Goal: Navigation & Orientation: Find specific page/section

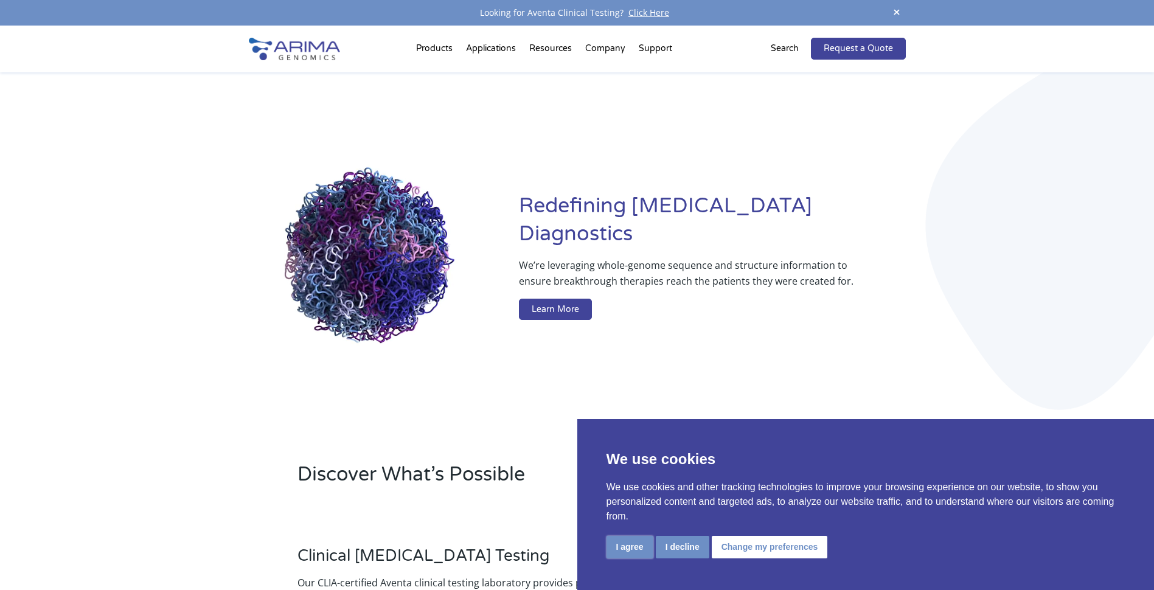
click at [632, 549] on button "I agree" at bounding box center [630, 547] width 47 height 23
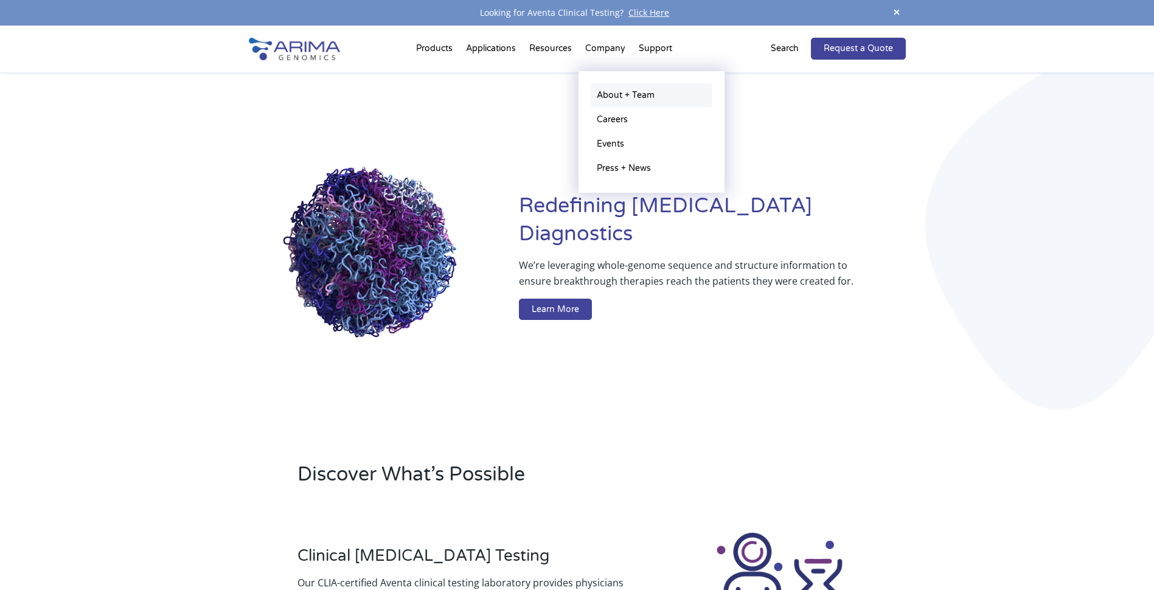
click at [615, 92] on link "About + Team" at bounding box center [652, 95] width 122 height 24
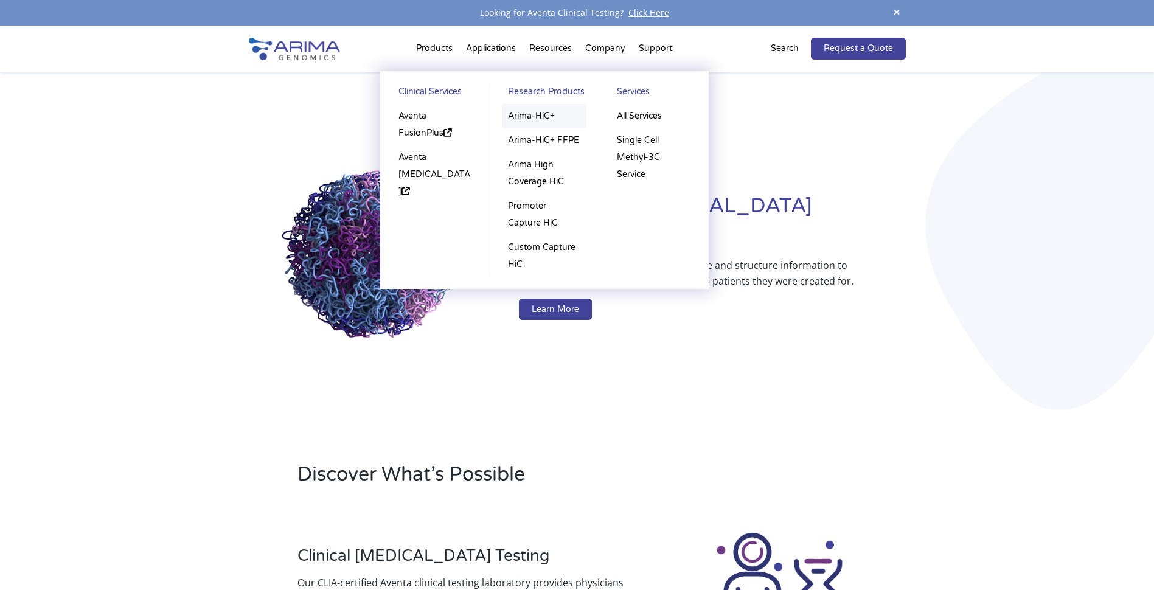
click at [529, 117] on link "Arima-HiC+" at bounding box center [544, 116] width 85 height 24
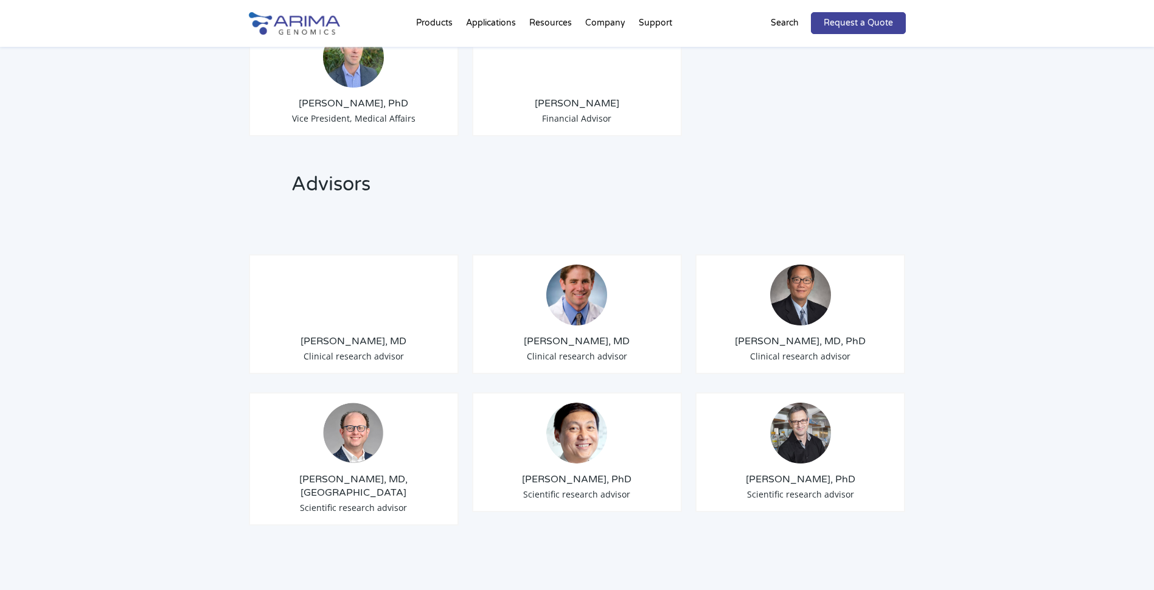
scroll to position [1314, 0]
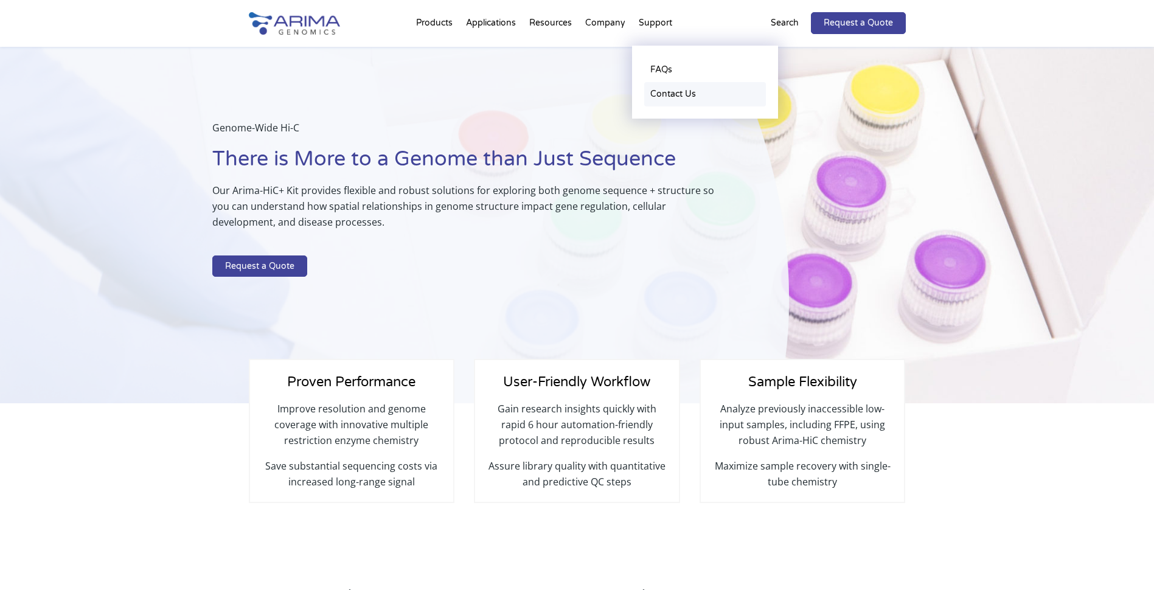
click at [668, 94] on link "Contact Us" at bounding box center [705, 94] width 122 height 24
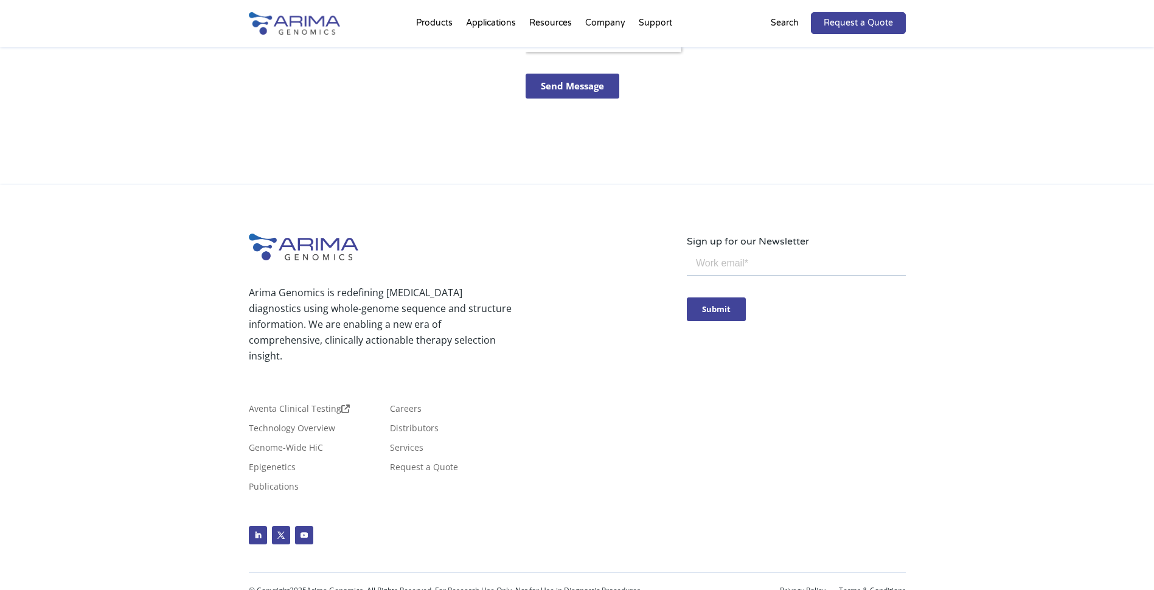
scroll to position [570, 0]
click at [422, 422] on link "Distributors" at bounding box center [414, 428] width 49 height 13
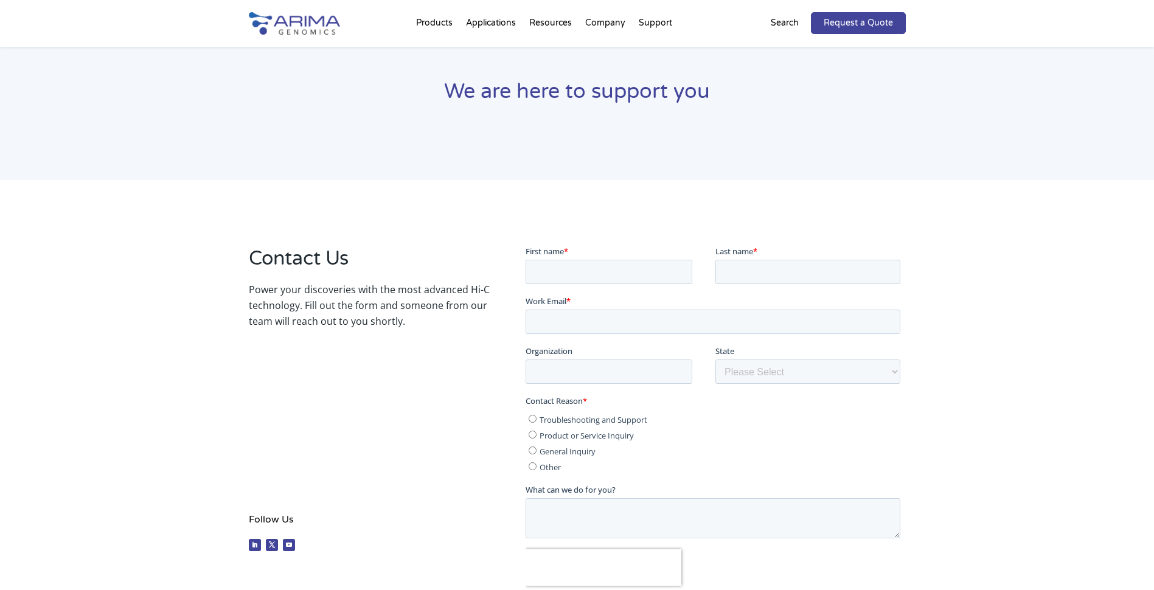
scroll to position [0, 0]
